Goal: Find specific page/section: Find specific page/section

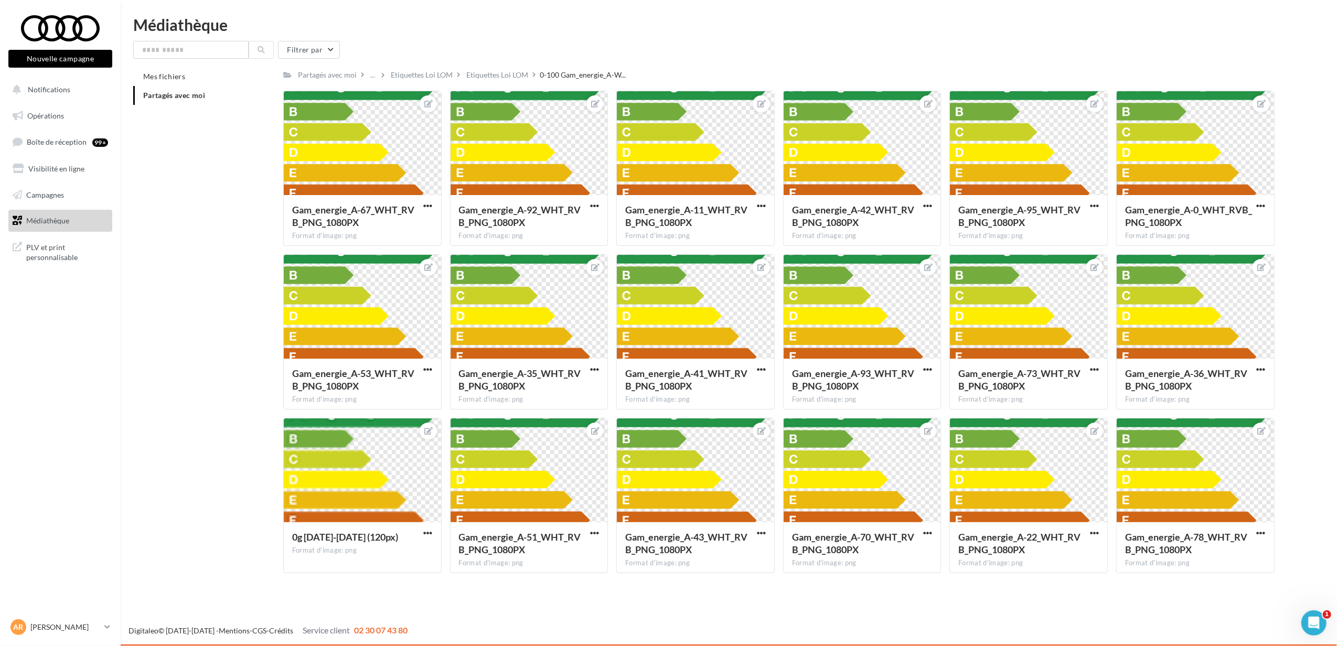
click at [486, 63] on div "Filtrer par Mes fichiers Partagés avec moi Partagés avec moi ... Etiquettes Loi…" at bounding box center [728, 311] width 1191 height 541
click at [492, 70] on div "Etiquettes Loi LOM" at bounding box center [497, 75] width 62 height 10
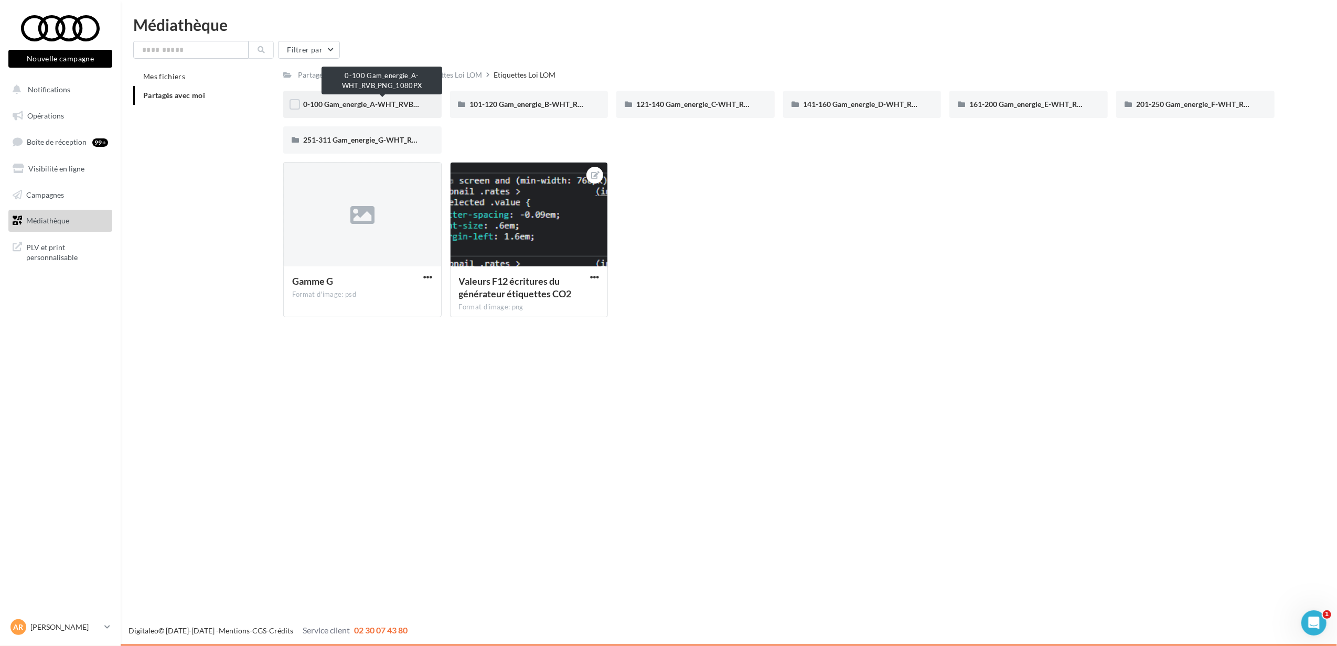
click at [320, 101] on span "0-100 Gam_energie_A-WHT_RVB_PNG_1080PX" at bounding box center [382, 104] width 159 height 9
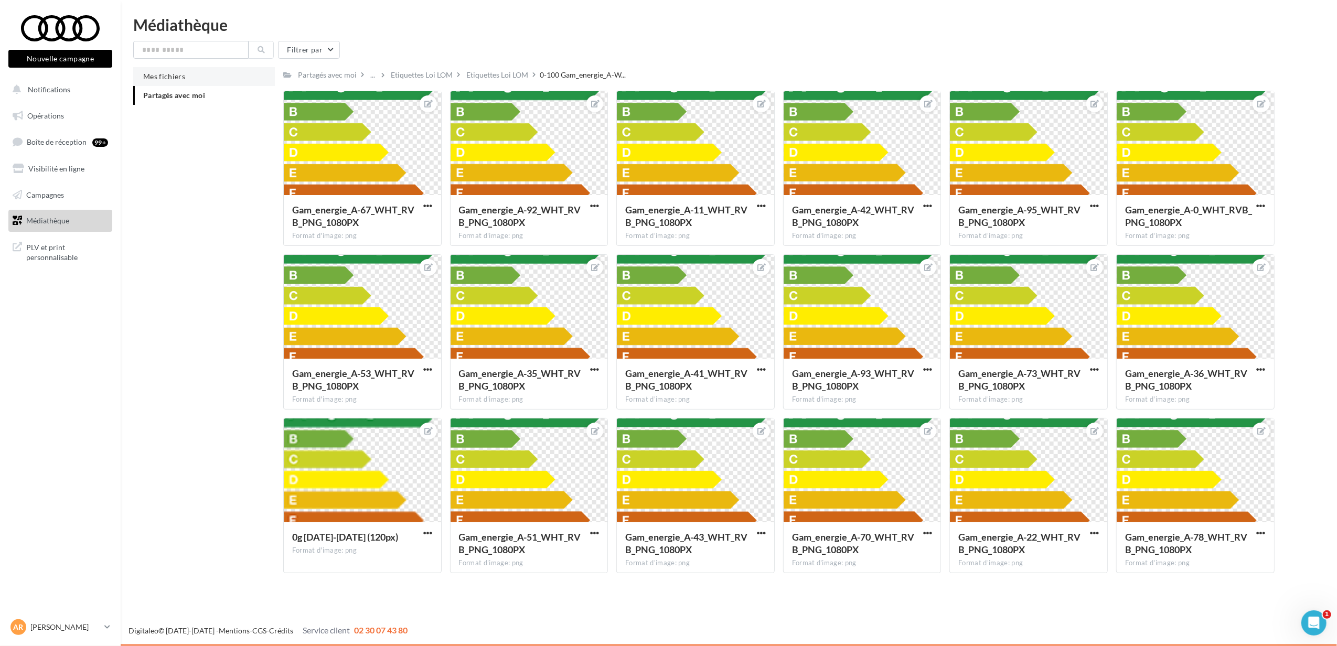
click at [170, 73] on span "Mes fichiers" at bounding box center [164, 76] width 42 height 9
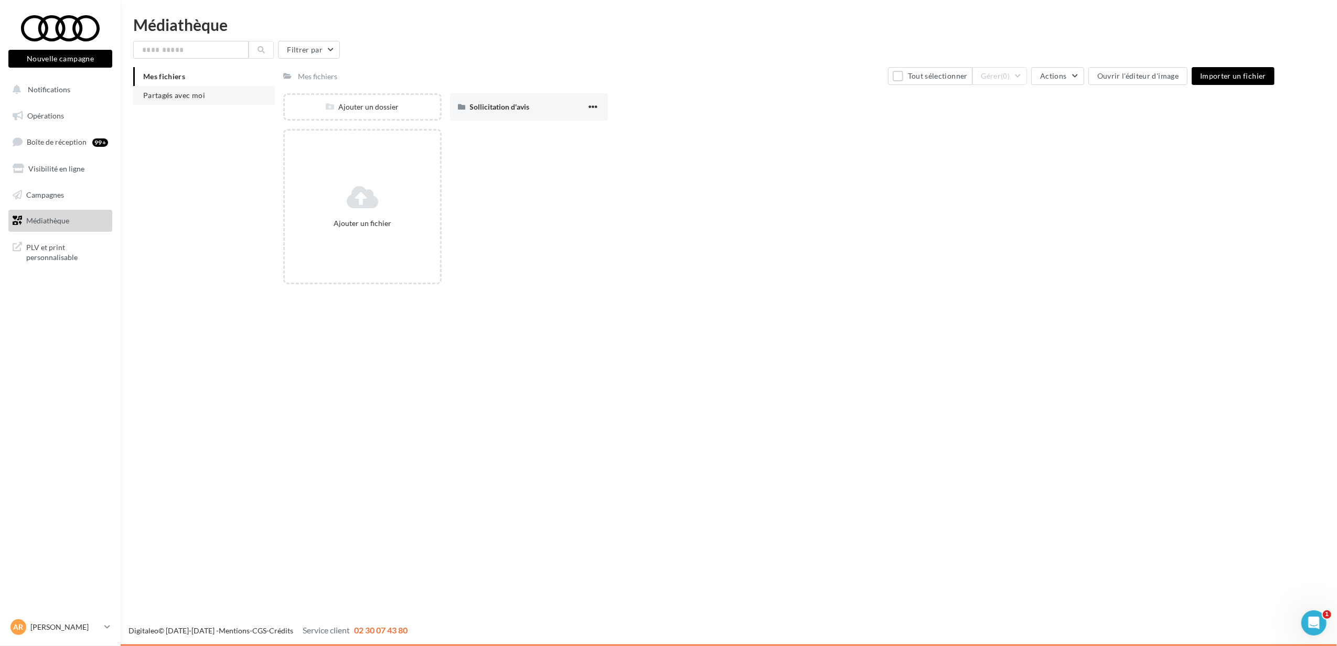
click at [179, 90] on li "Partagés avec moi" at bounding box center [204, 95] width 142 height 19
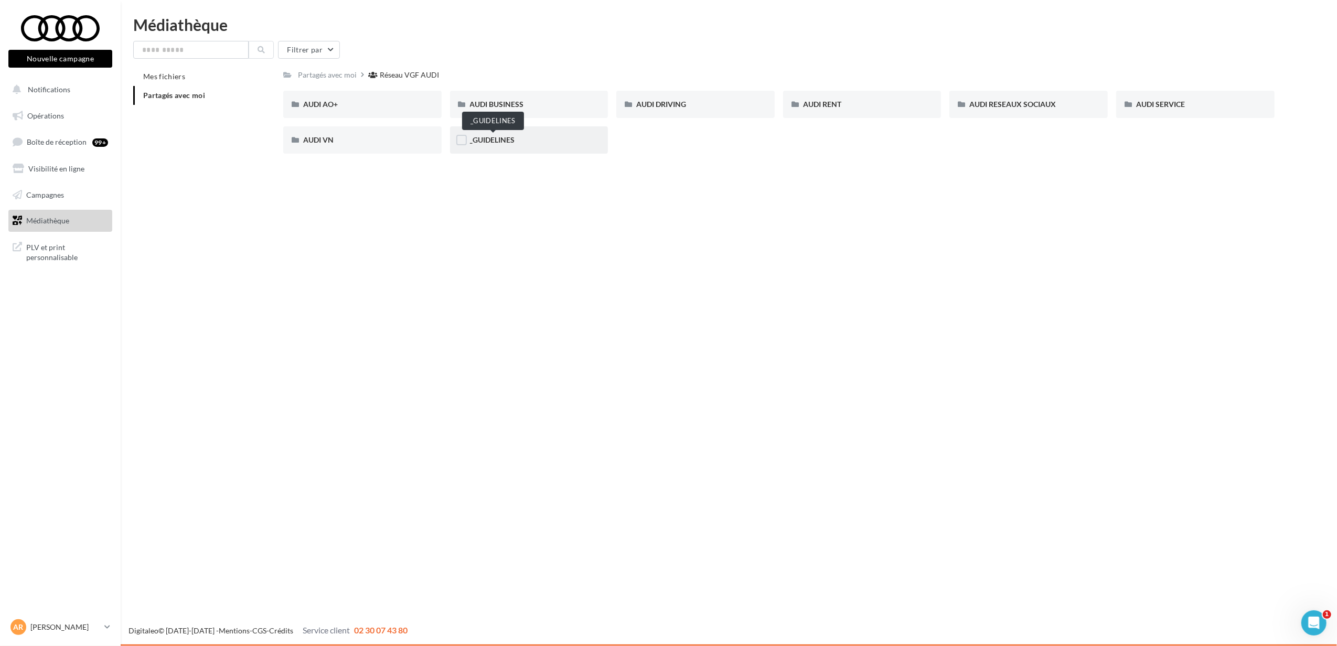
click at [494, 139] on span "_GUIDELINES" at bounding box center [492, 139] width 45 height 9
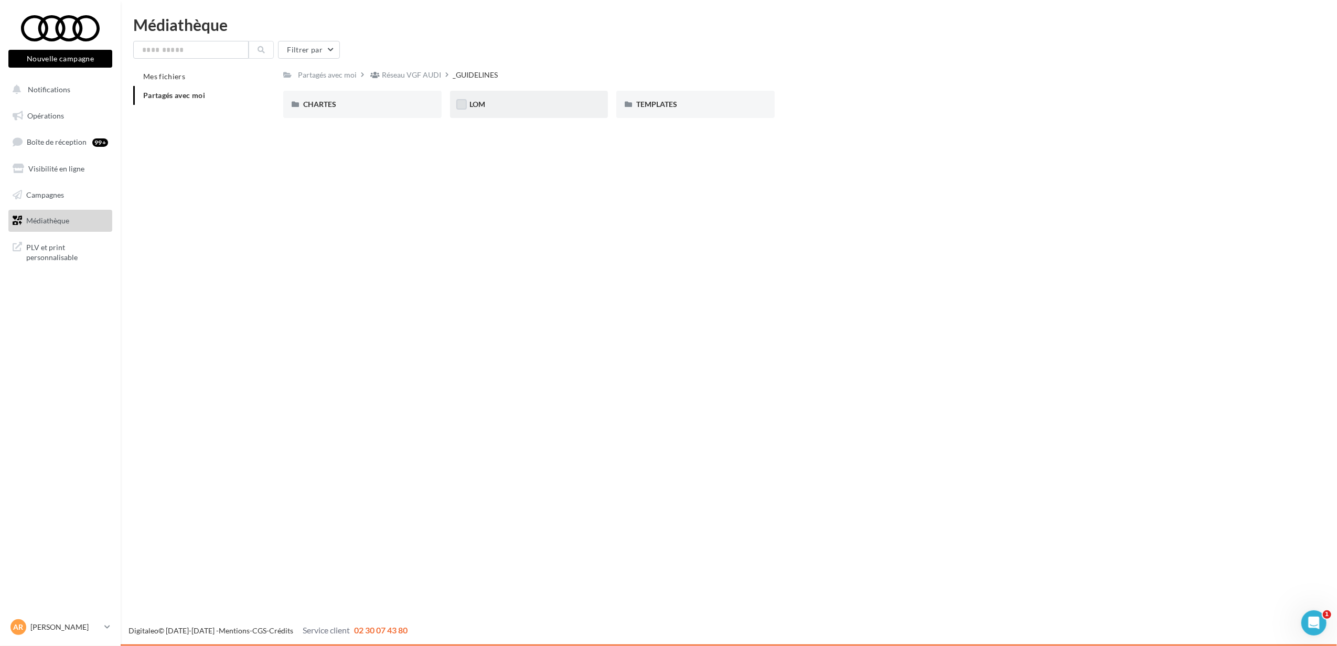
click at [460, 103] on label at bounding box center [461, 104] width 10 height 10
click at [489, 105] on div "LOM" at bounding box center [529, 104] width 119 height 10
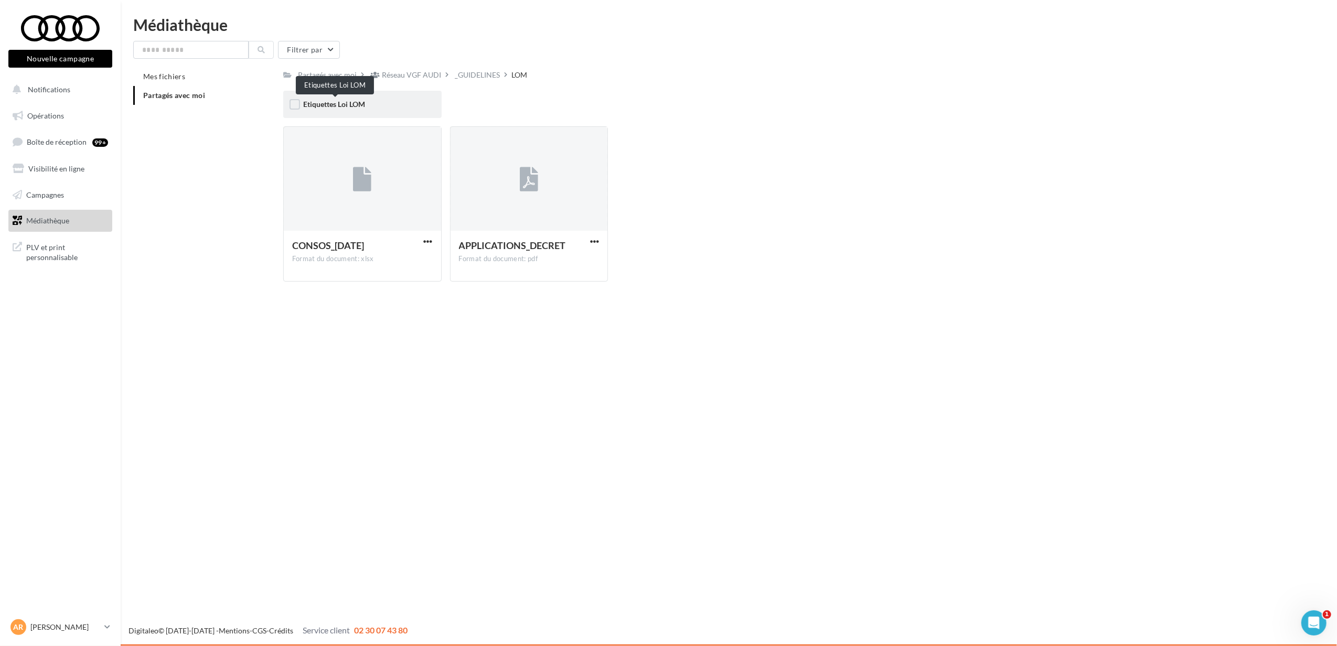
click at [313, 104] on span "Etiquettes Loi LOM" at bounding box center [334, 104] width 62 height 9
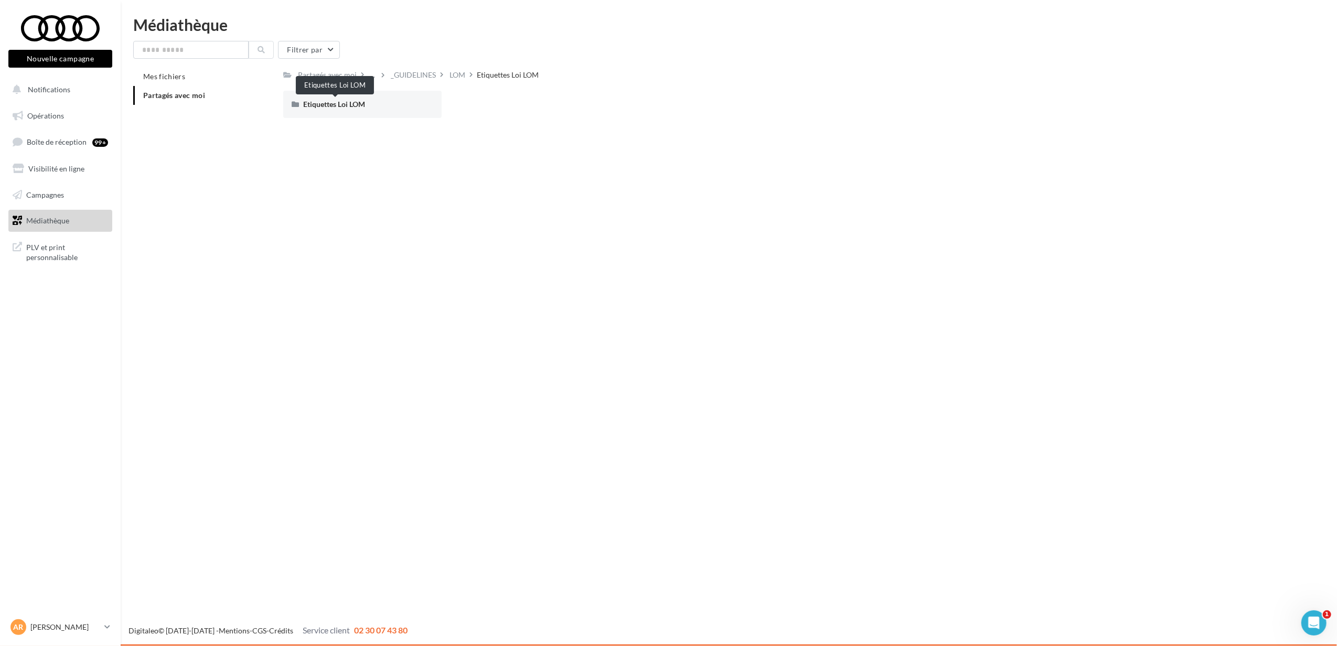
click at [313, 104] on span "Etiquettes Loi LOM" at bounding box center [334, 104] width 62 height 9
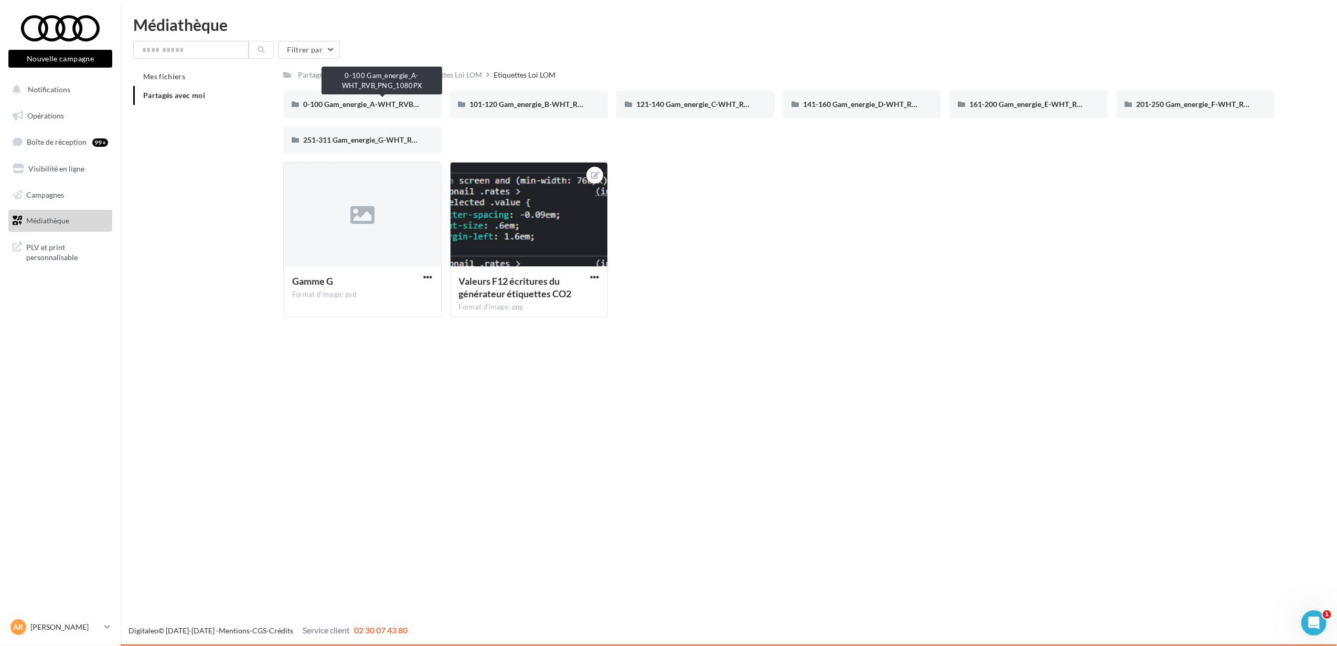
click at [313, 104] on span "0-100 Gam_energie_A-WHT_RVB_PNG_1080PX" at bounding box center [382, 104] width 159 height 9
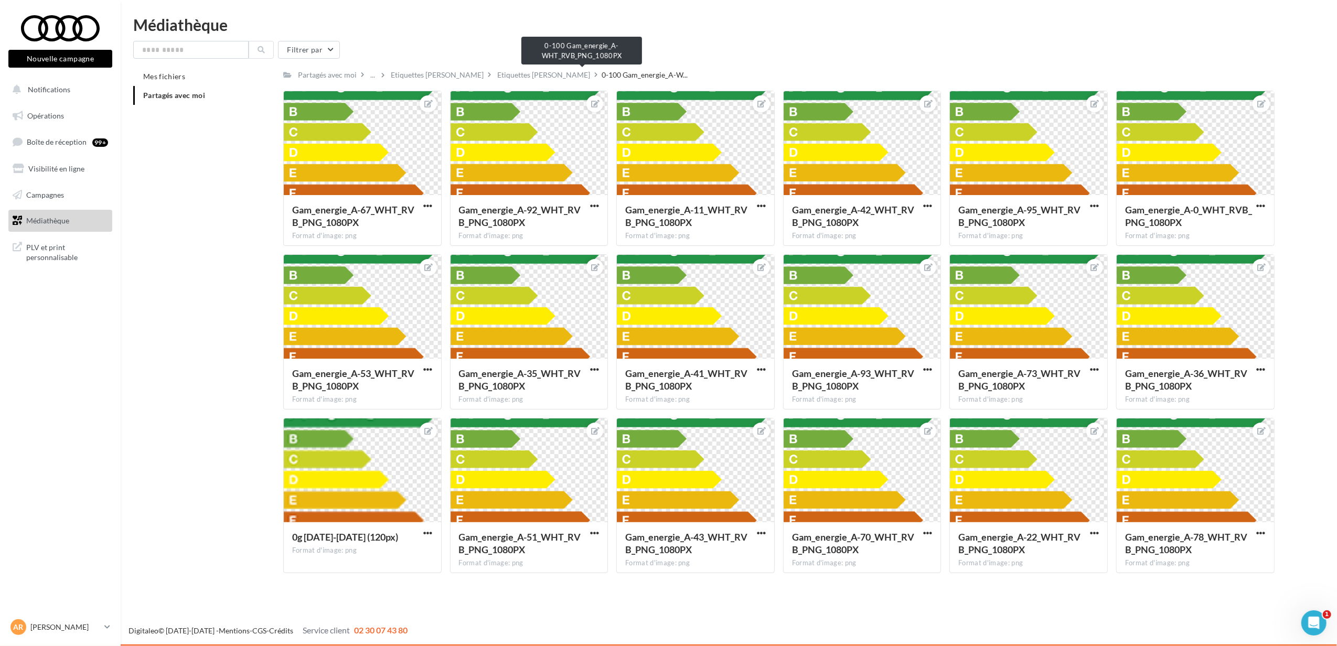
click at [602, 74] on span "0-100 Gam_energie_A-W..." at bounding box center [645, 75] width 86 height 10
